Goal: Transaction & Acquisition: Purchase product/service

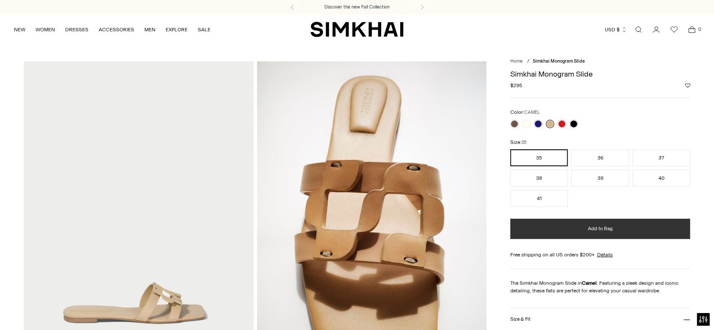
click at [562, 234] on button "Add to Bag" at bounding box center [600, 229] width 180 height 20
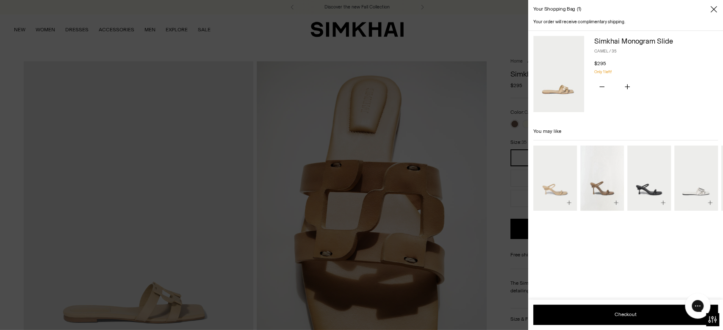
click at [479, 22] on div at bounding box center [361, 165] width 723 height 330
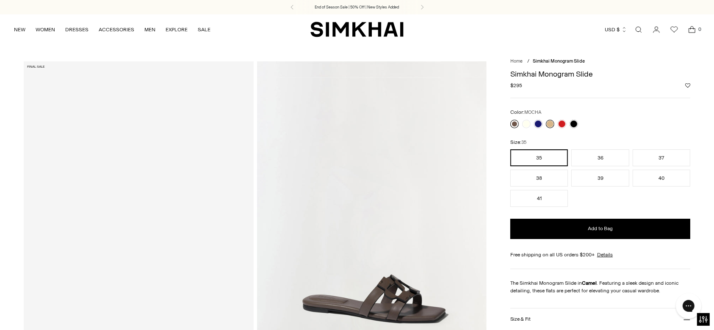
click at [515, 124] on link at bounding box center [514, 124] width 8 height 8
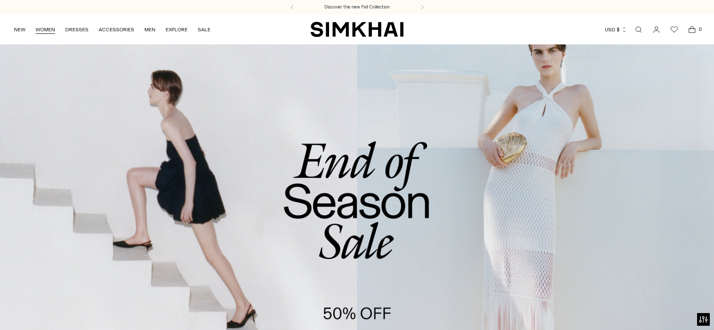
drag, startPoint x: 0, startPoint y: 0, endPoint x: 45, endPoint y: 32, distance: 55.2
click at [45, 32] on link "WOMEN" at bounding box center [45, 29] width 19 height 19
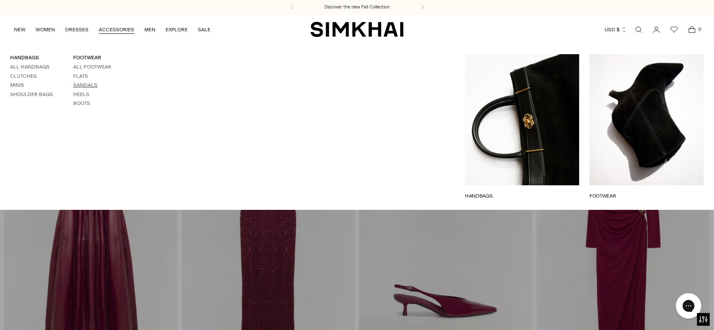
click at [79, 85] on link "Sandals" at bounding box center [85, 85] width 24 height 6
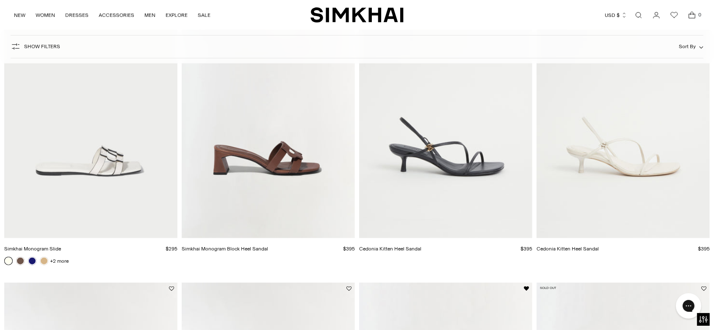
scroll to position [711, 0]
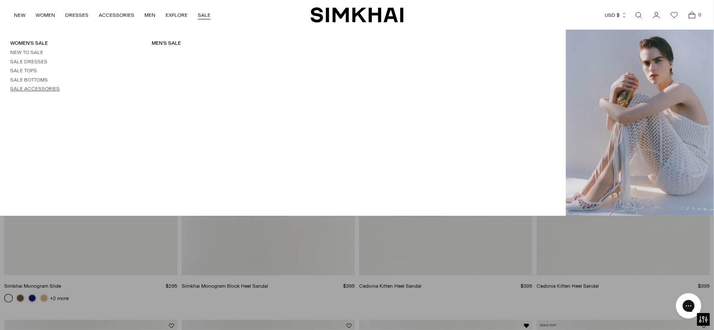
click at [53, 87] on link "Sale Accessories" at bounding box center [35, 89] width 50 height 6
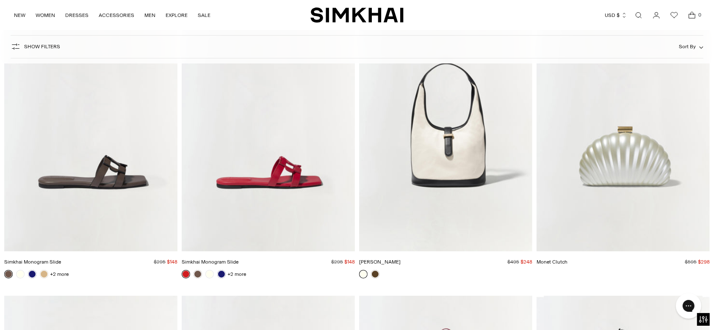
scroll to position [3127, 0]
click at [0, 0] on img "Simkhai Monogram Slide" at bounding box center [0, 0] width 0 height 0
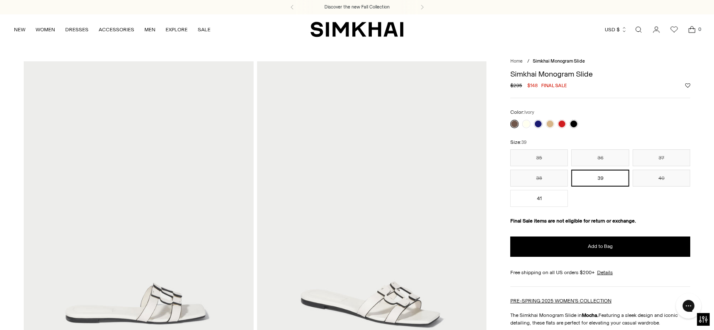
click at [527, 122] on link at bounding box center [526, 124] width 8 height 8
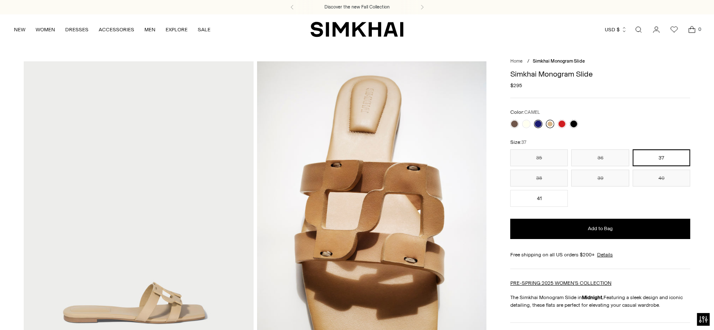
click at [551, 123] on link at bounding box center [550, 124] width 8 height 8
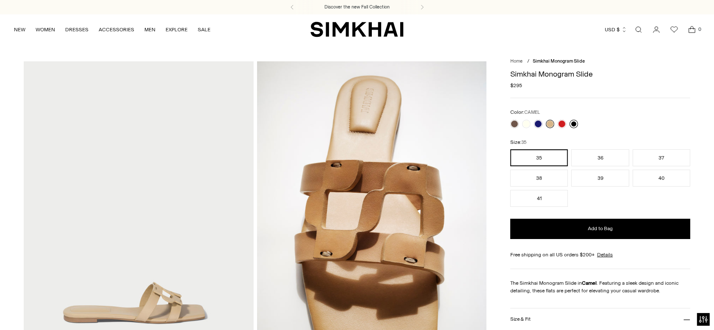
click at [576, 122] on link at bounding box center [574, 124] width 8 height 8
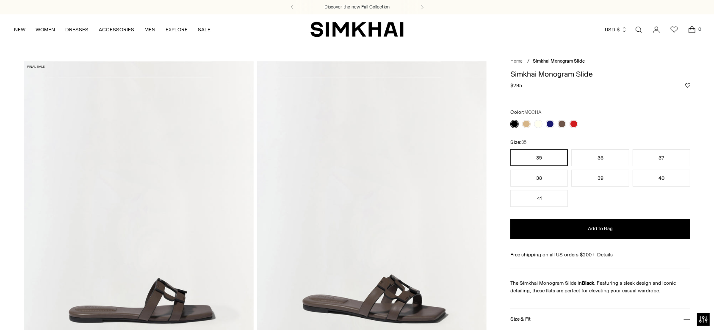
click at [512, 124] on link at bounding box center [514, 124] width 8 height 8
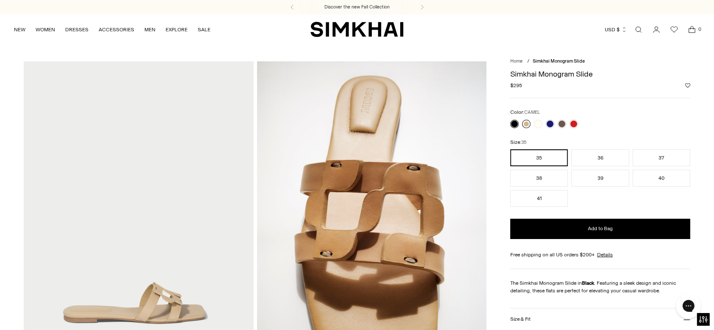
click at [524, 125] on link at bounding box center [526, 124] width 8 height 8
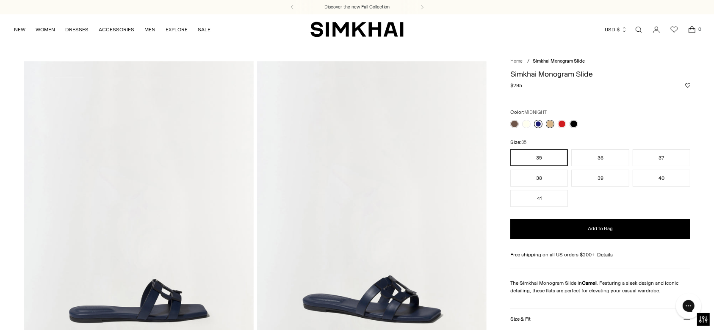
click at [540, 124] on link at bounding box center [538, 124] width 8 height 8
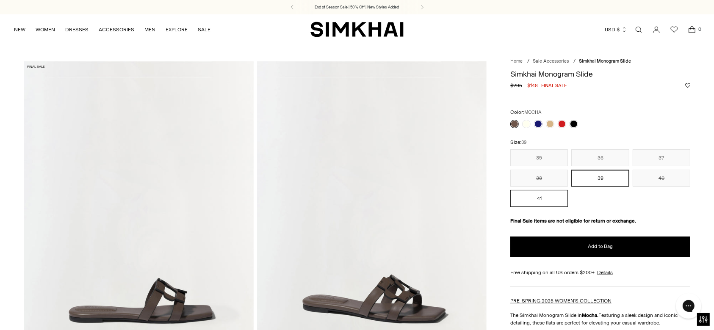
click at [543, 197] on button "41" at bounding box center [539, 198] width 58 height 17
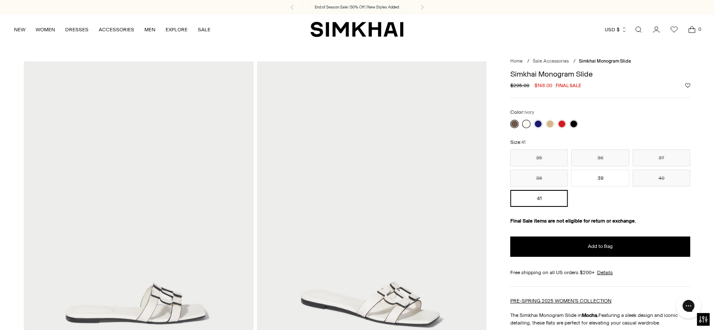
click at [525, 127] on link at bounding box center [526, 124] width 8 height 8
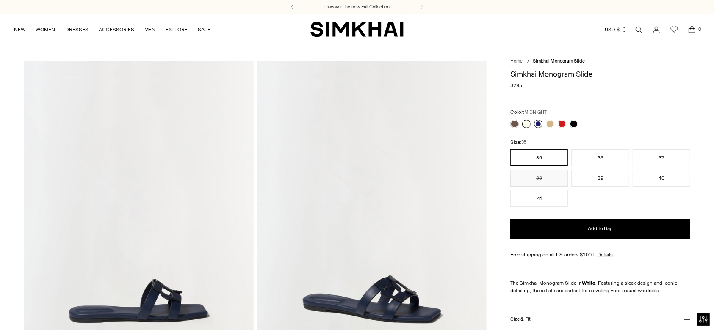
click at [535, 125] on link at bounding box center [538, 124] width 8 height 8
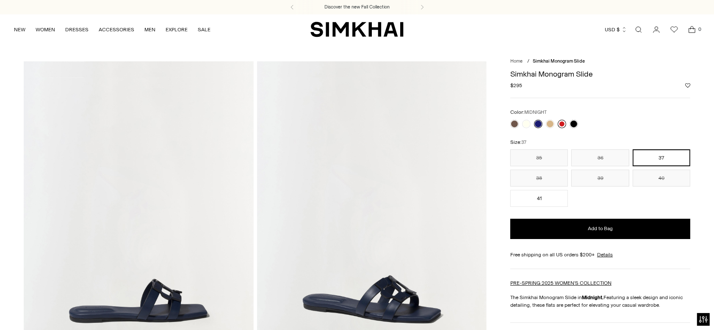
click at [562, 122] on link at bounding box center [562, 124] width 8 height 8
